Goal: Navigation & Orientation: Find specific page/section

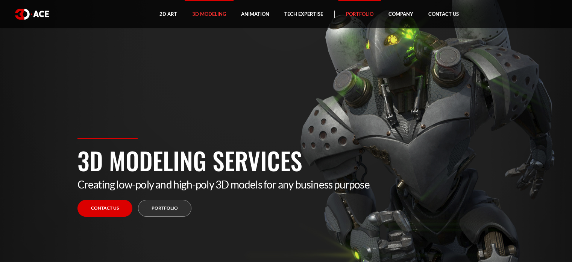
click at [360, 15] on link "Portfolio" at bounding box center [360, 14] width 43 height 28
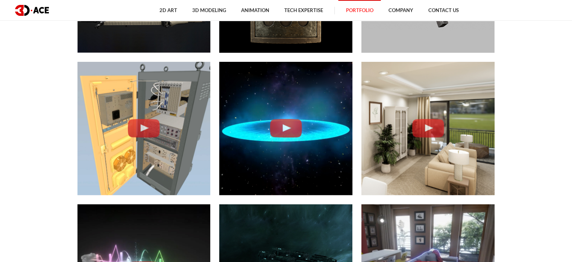
scroll to position [1769, 0]
